Goal: Transaction & Acquisition: Purchase product/service

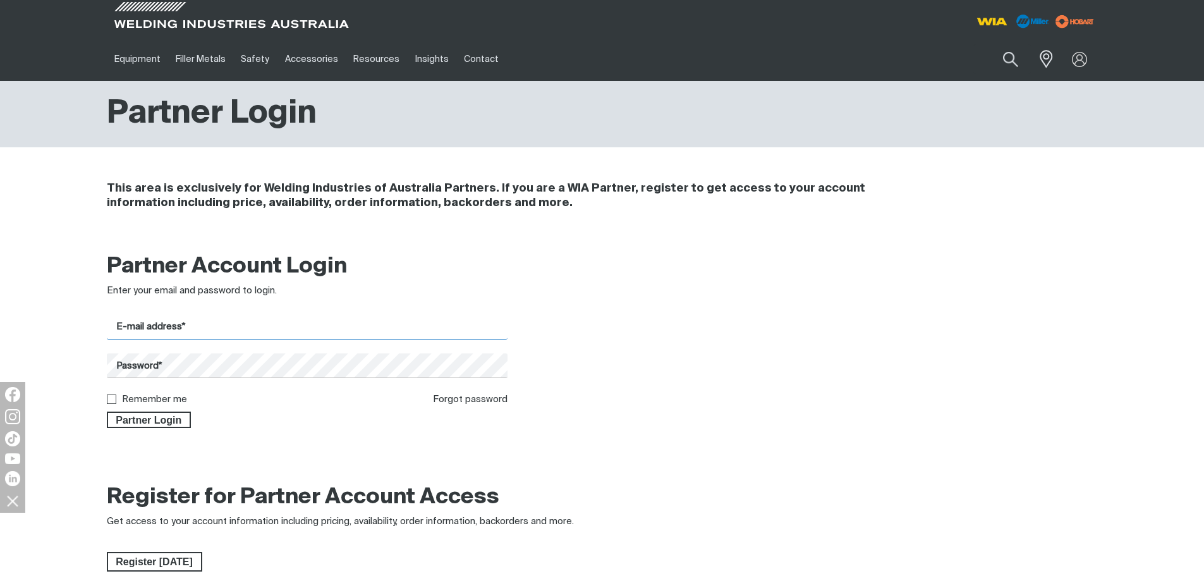
type input "[EMAIL_ADDRESS][DOMAIN_NAME]"
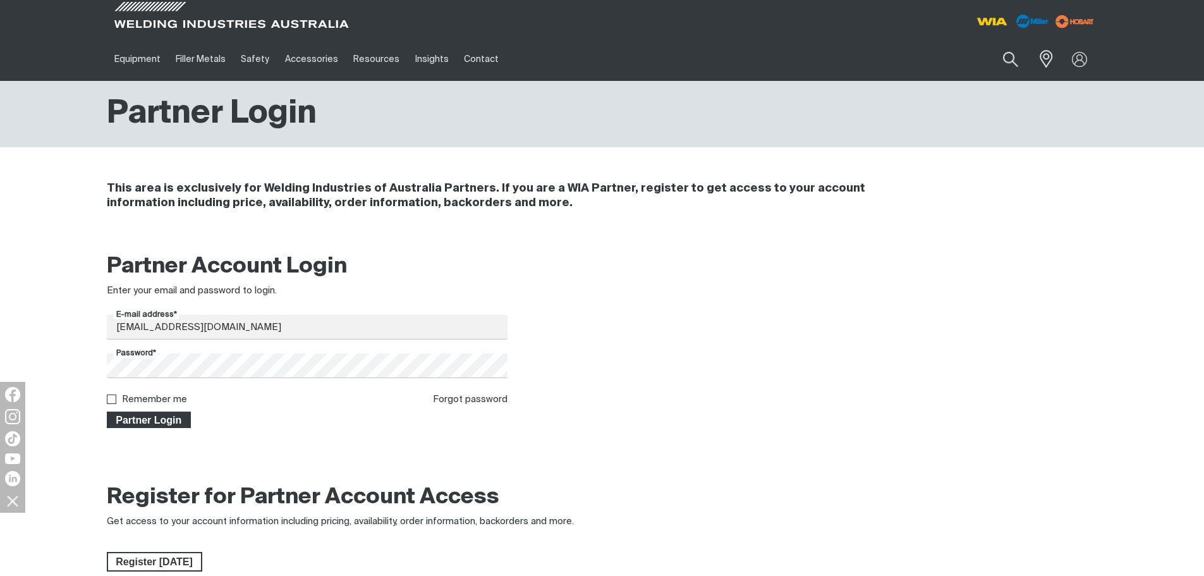
click at [167, 423] on span "Partner Login" at bounding box center [149, 419] width 82 height 16
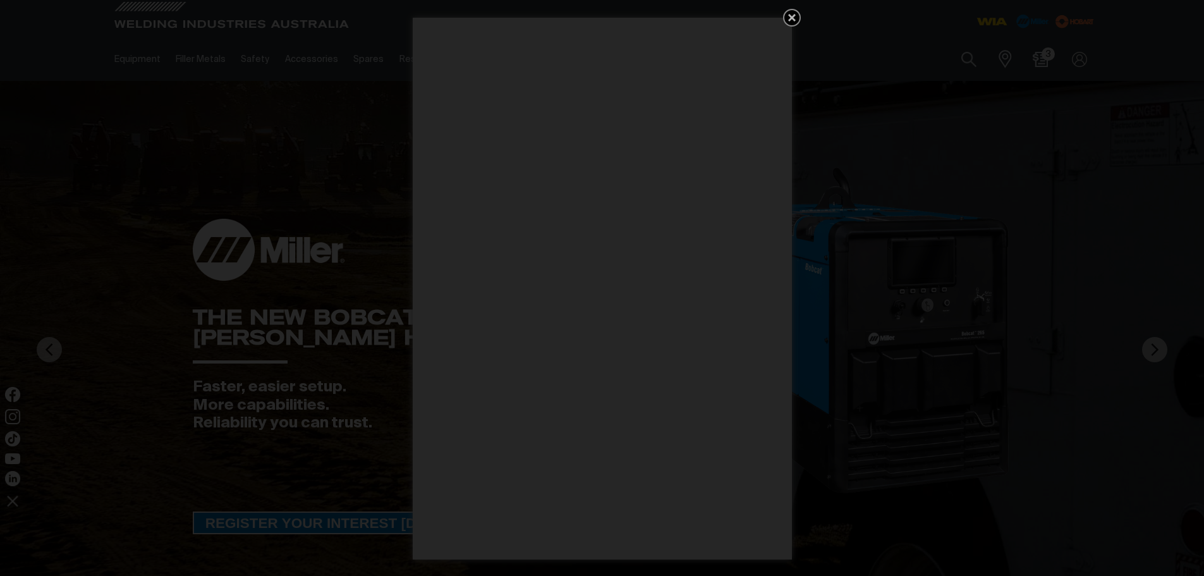
click at [790, 12] on icon "Get 5 WIA Welding Guides Free!" at bounding box center [791, 17] width 15 height 15
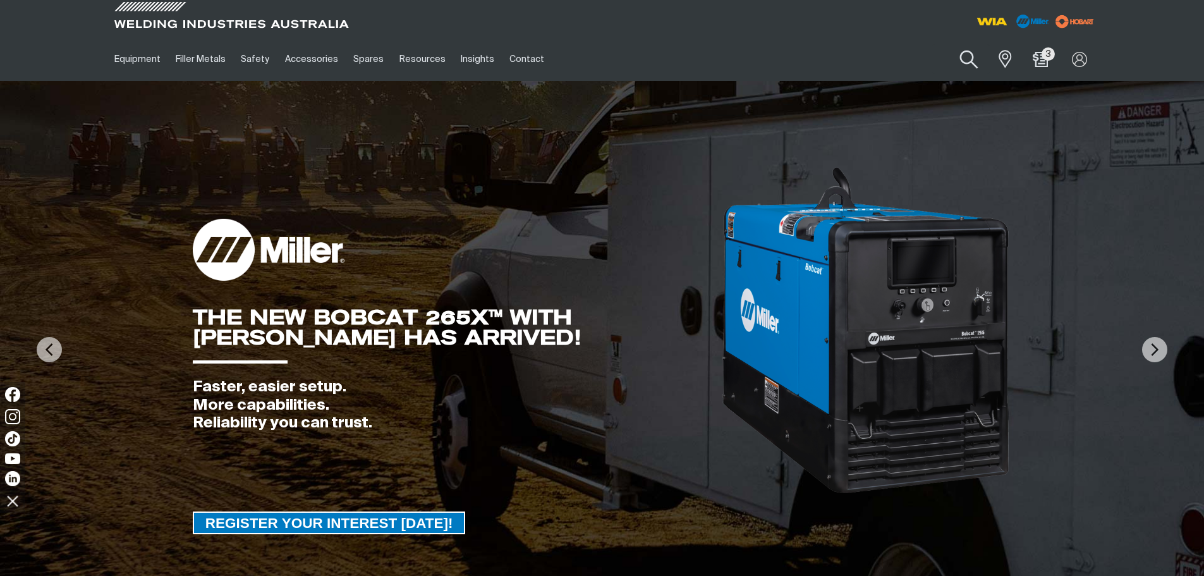
click at [960, 68] on button "Search products" at bounding box center [968, 60] width 51 height 36
click at [840, 69] on input "Search" at bounding box center [892, 59] width 195 height 28
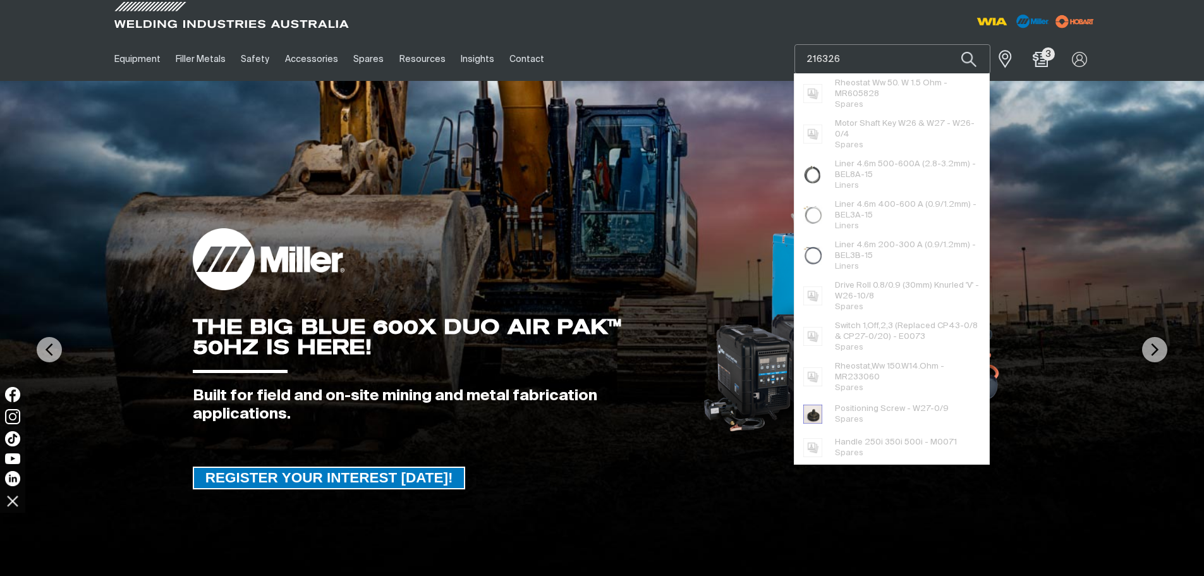
type input "216326"
click at [947, 44] on button "Search products" at bounding box center [968, 59] width 43 height 30
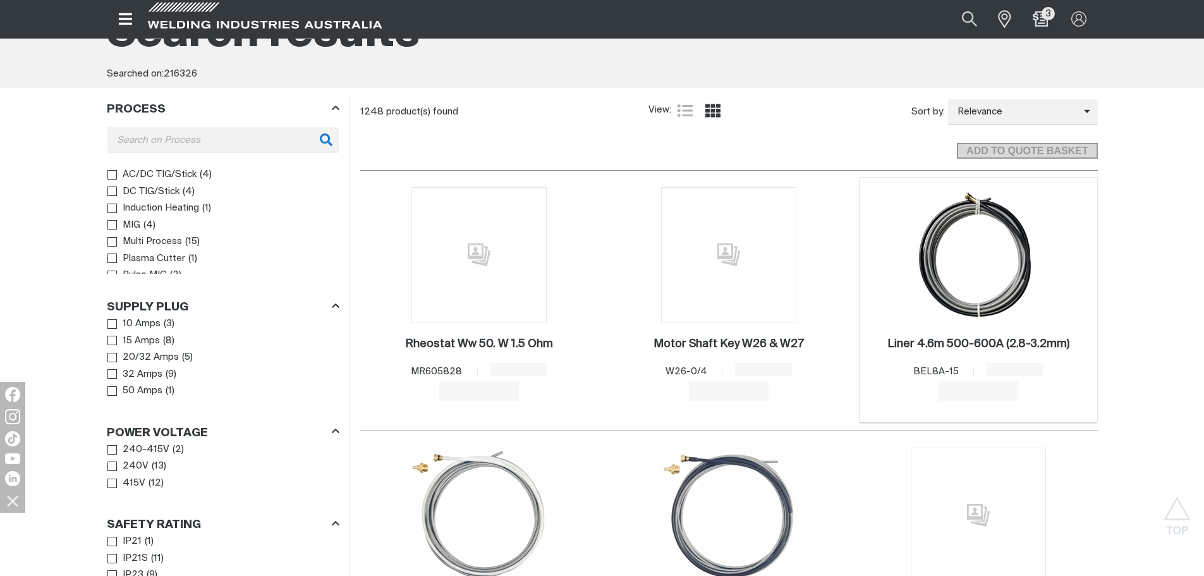
scroll to position [15, 0]
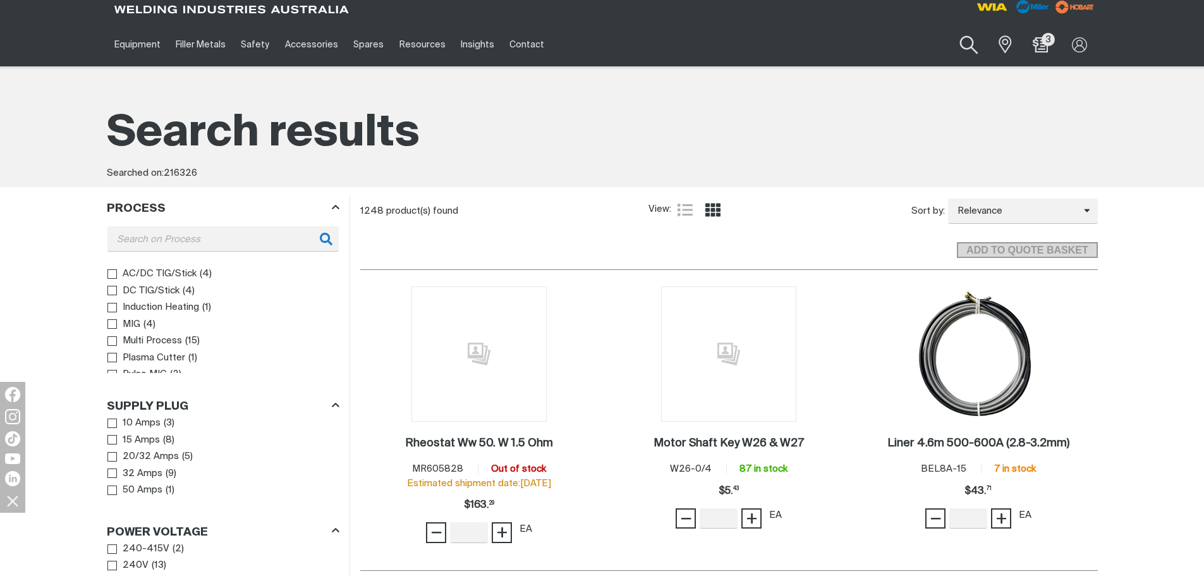
click at [965, 57] on button "Search products" at bounding box center [968, 45] width 51 height 36
click at [810, 47] on input "216326" at bounding box center [892, 44] width 195 height 28
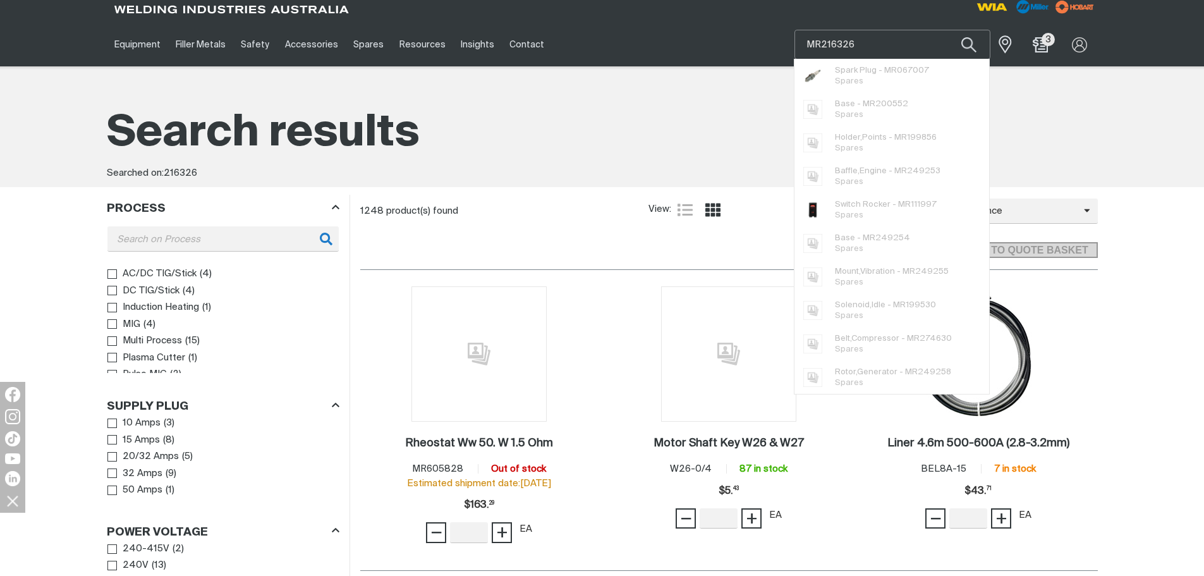
click at [947, 30] on button "Search products" at bounding box center [968, 45] width 43 height 30
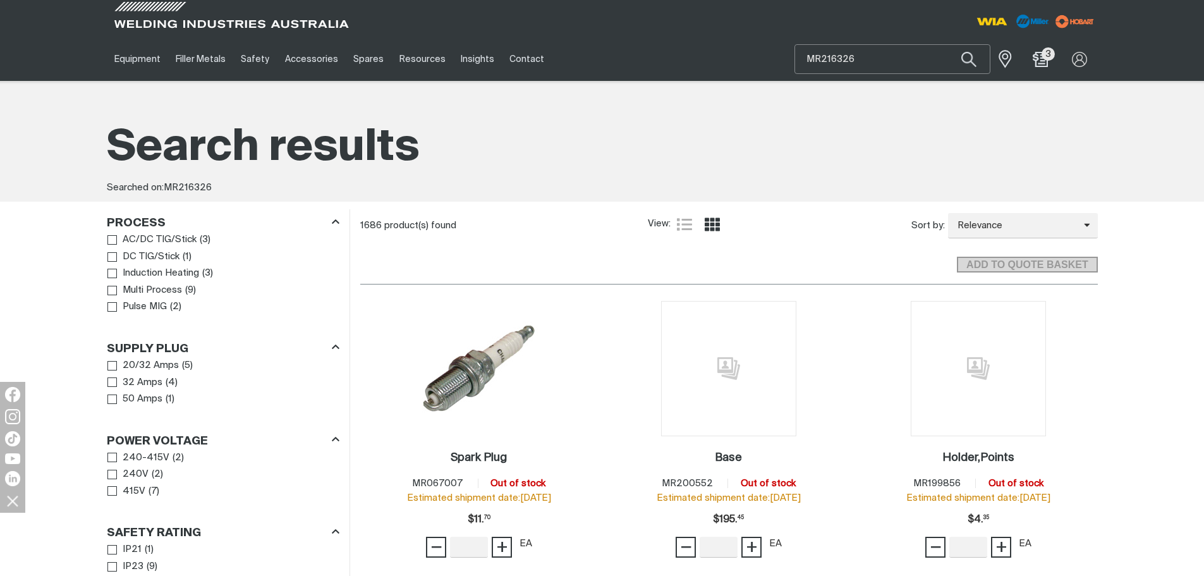
drag, startPoint x: 820, startPoint y: 58, endPoint x: 505, endPoint y: 85, distance: 315.8
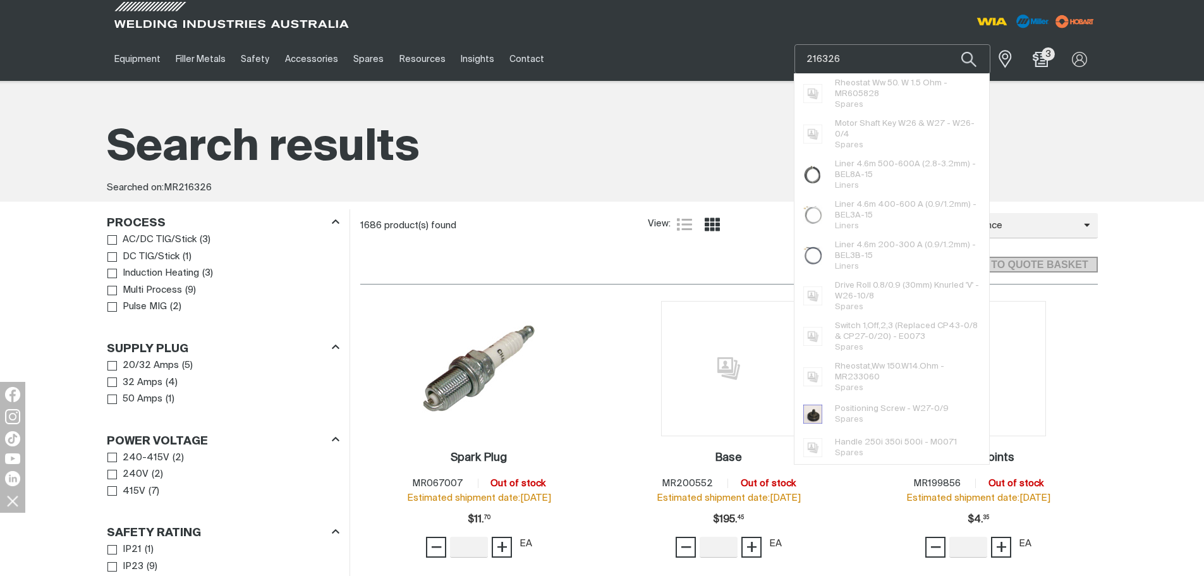
click at [847, 59] on input "216326" at bounding box center [892, 59] width 195 height 28
type input "216326P"
click at [947, 44] on button "Search products" at bounding box center [968, 59] width 43 height 30
